Goal: Communication & Community: Participate in discussion

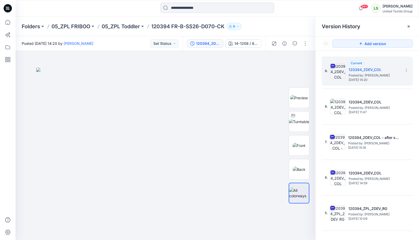
click at [5, 10] on icon at bounding box center [8, 8] width 8 height 8
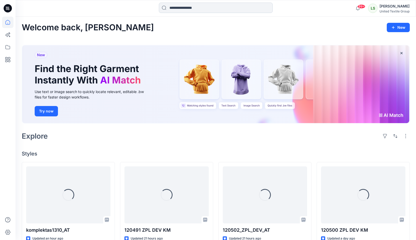
click at [177, 8] on input at bounding box center [216, 8] width 114 height 10
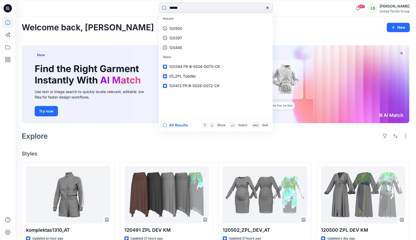
type input "******"
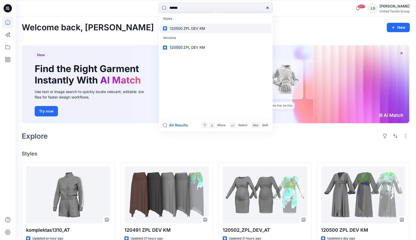
click at [204, 32] on link "120500 ZPL DEV KM" at bounding box center [216, 29] width 112 height 10
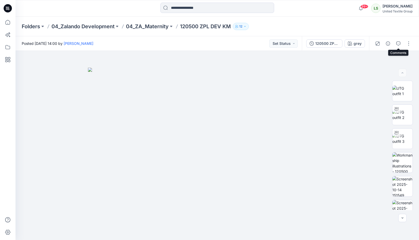
click at [400, 45] on icon "button" at bounding box center [398, 43] width 4 height 4
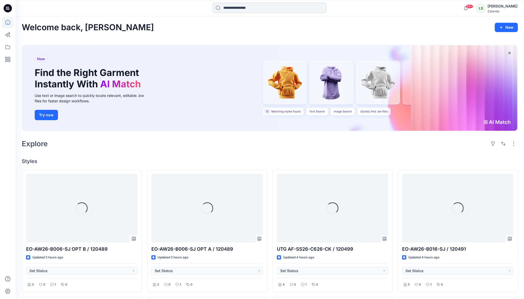
click at [234, 12] on input at bounding box center [270, 8] width 114 height 10
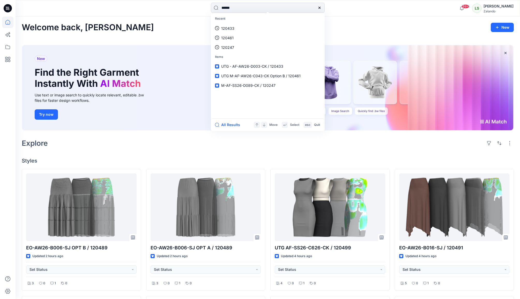
type input "******"
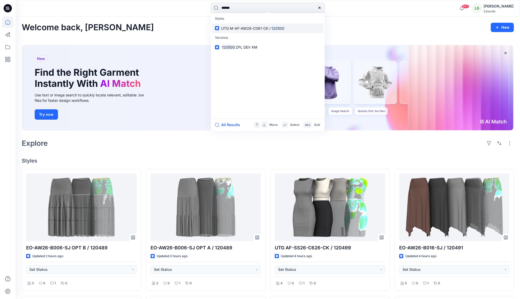
click at [283, 31] on mark "120500" at bounding box center [278, 28] width 14 height 6
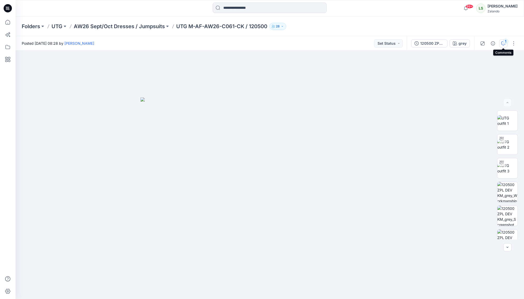
click at [504, 44] on icon "button" at bounding box center [503, 43] width 4 height 4
click at [506, 43] on div "1" at bounding box center [505, 41] width 5 height 5
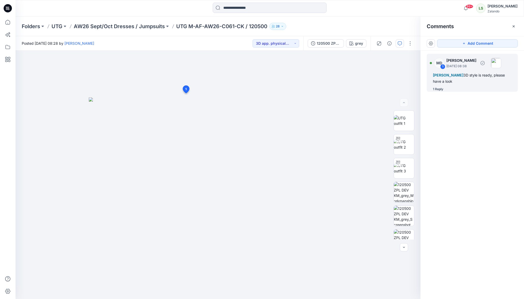
click at [440, 90] on div "1 Reply" at bounding box center [438, 89] width 10 height 5
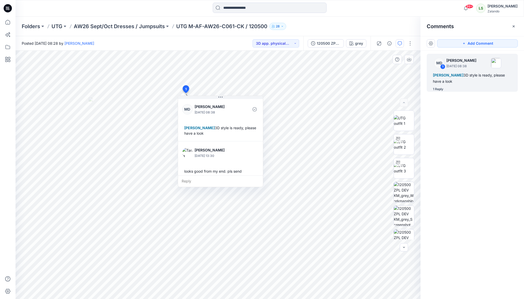
scroll to position [9, 0]
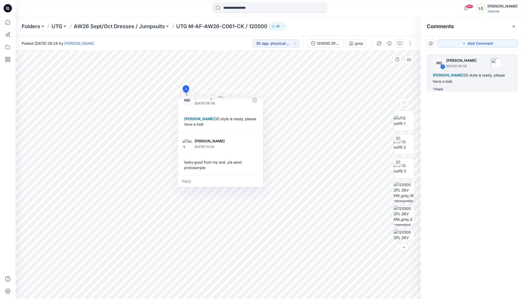
click at [201, 182] on div "Reply" at bounding box center [220, 181] width 85 height 11
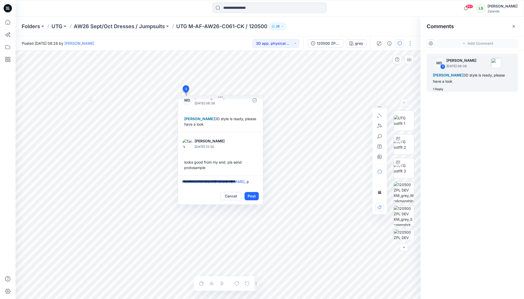
scroll to position [0, 0]
type textarea "**********"
click at [254, 196] on button "Post" at bounding box center [252, 196] width 14 height 8
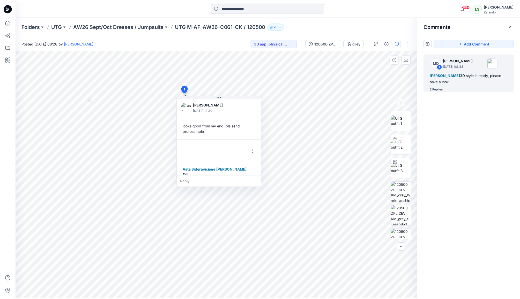
scroll to position [53, 0]
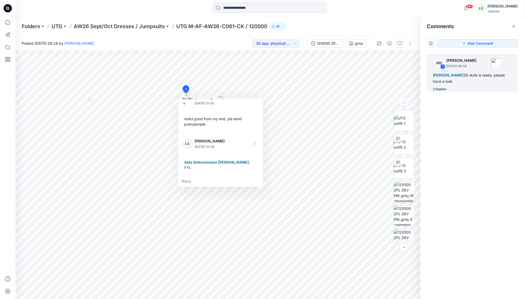
click at [9, 9] on icon at bounding box center [8, 8] width 8 height 8
